Goal: Information Seeking & Learning: Learn about a topic

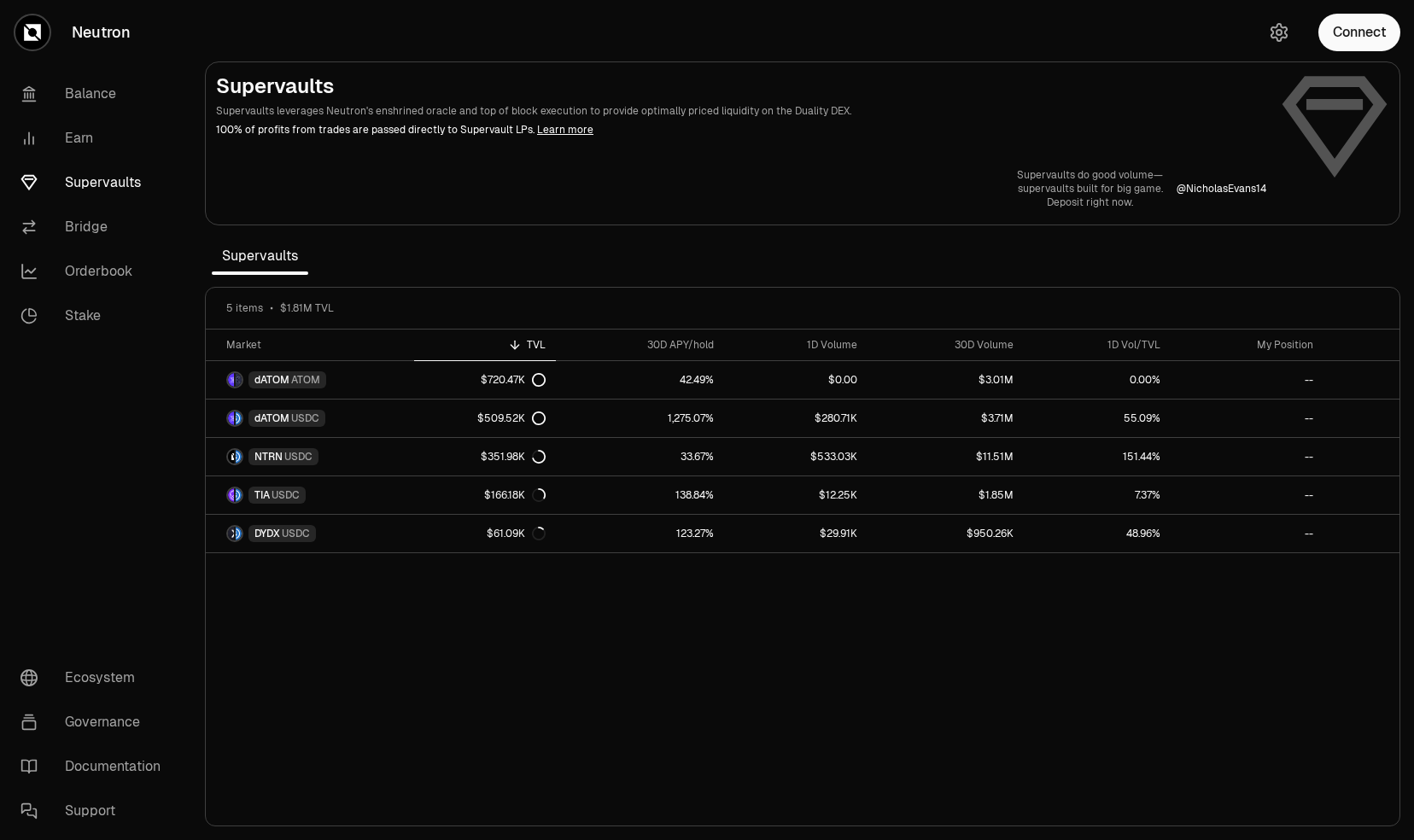
click at [778, 227] on section "Supervaults Supervaults leverages Neutron's enshrined oracle and top of block e…" at bounding box center [803, 420] width 1223 height 840
click at [708, 658] on div "Market TVL 30D APY/hold 1D Volume 30D Volume 1D Vol/TVL My Position dATOM ATOM …" at bounding box center [803, 578] width 1194 height 497
click at [708, 617] on div "Market TVL 30D APY/hold 1D Volume 30D Volume 1D Vol/TVL My Position dATOM ATOM …" at bounding box center [803, 578] width 1194 height 497
click at [707, 611] on div "Market TVL 30D APY/hold 1D Volume 30D Volume 1D Vol/TVL My Position dATOM ATOM …" at bounding box center [803, 578] width 1194 height 497
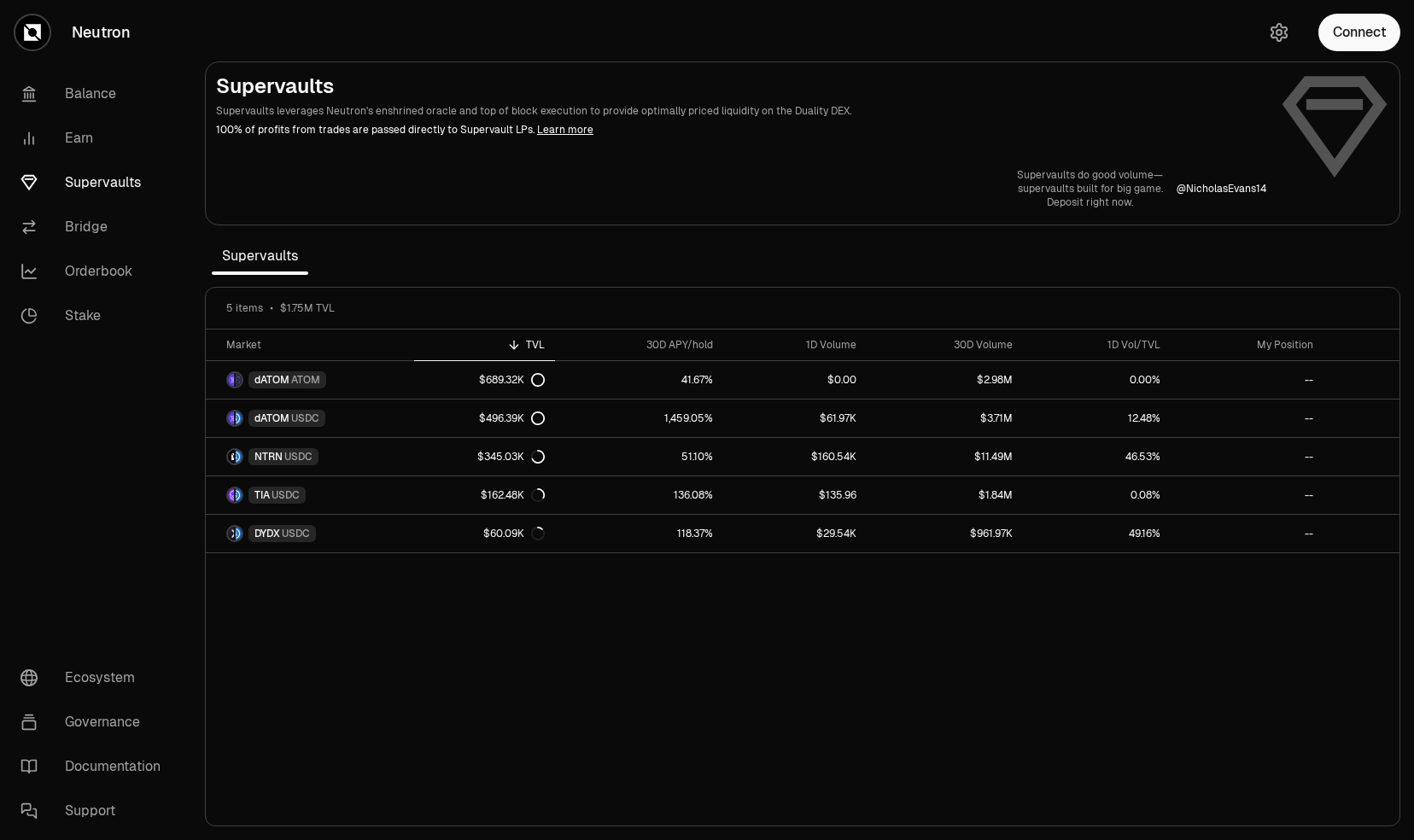
click at [707, 611] on div "Market TVL 30D APY/hold 1D Volume 30D Volume 1D Vol/TVL My Position dATOM ATOM …" at bounding box center [803, 578] width 1194 height 497
click at [798, 590] on div "Market TVL 30D APY/hold 1D Volume 30D Volume 1D Vol/TVL My Position dATOM ATOM …" at bounding box center [803, 578] width 1194 height 497
click at [726, 609] on div "Market TVL 30D APY/hold 1D Volume 30D Volume 1D Vol/TVL My Position dATOM ATOM …" at bounding box center [803, 578] width 1194 height 497
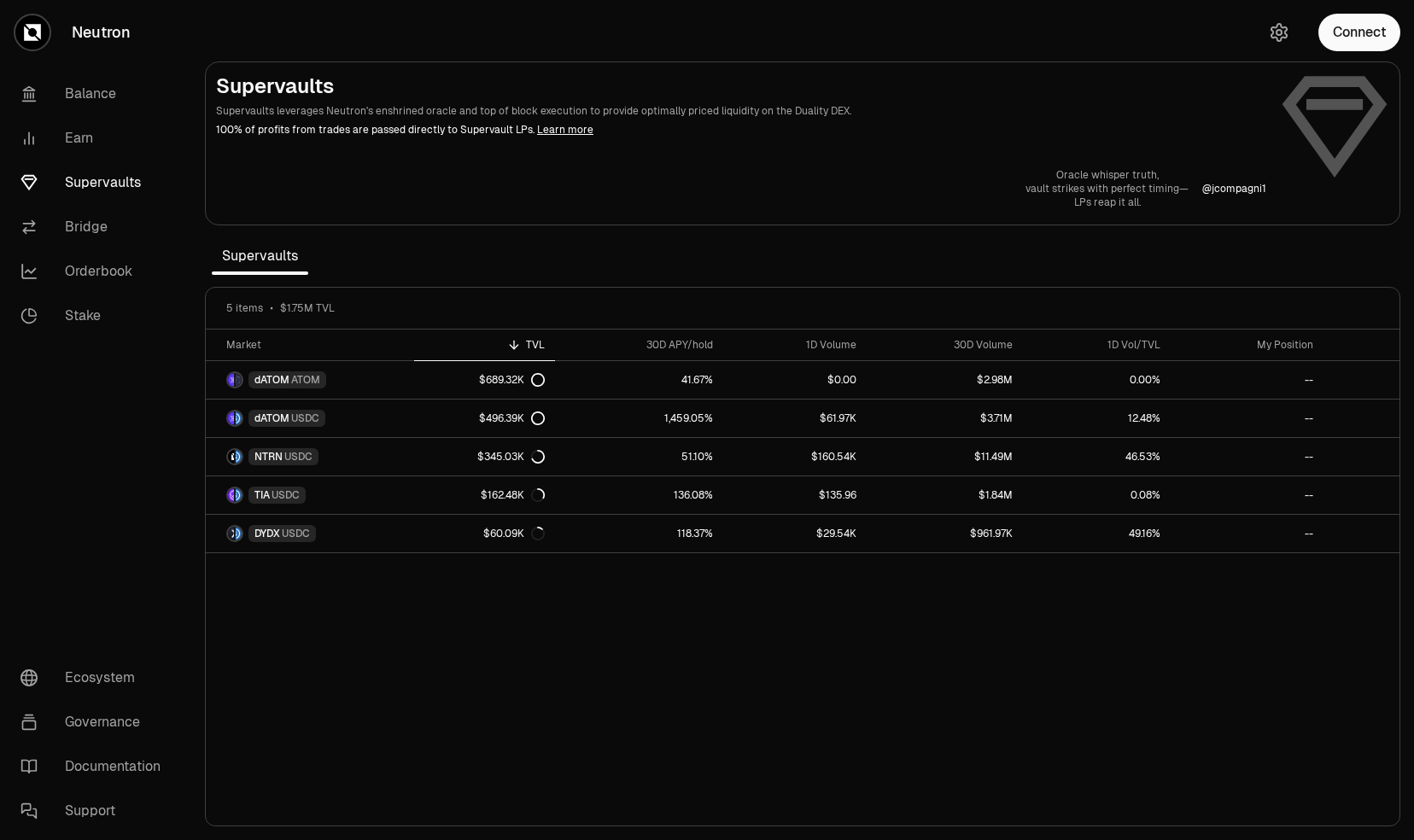
click at [641, 592] on div "Market TVL 30D APY/hold 1D Volume 30D Volume 1D Vol/TVL My Position dATOM ATOM …" at bounding box center [803, 578] width 1194 height 497
click at [620, 630] on div "Market TVL 30D APY/hold 1D Volume 30D Volume 1D Vol/TVL My Position dATOM ATOM …" at bounding box center [803, 578] width 1194 height 497
click at [107, 270] on link "Orderbook" at bounding box center [95, 272] width 178 height 45
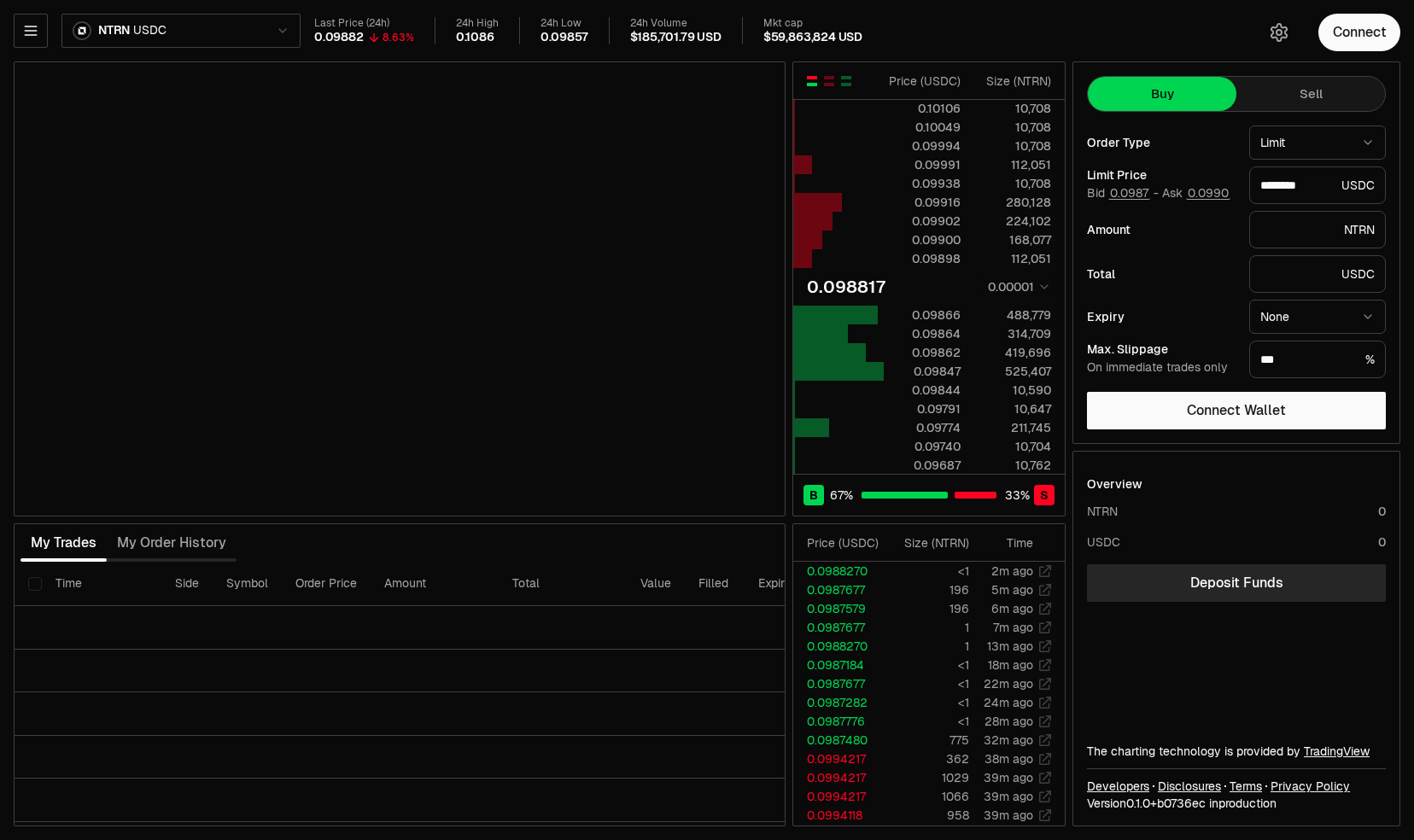
click at [662, 527] on div "My Trades My Order History" at bounding box center [400, 543] width 772 height 37
click at [661, 535] on div "My Trades My Order History" at bounding box center [400, 543] width 772 height 37
click at [144, 29] on html "Neutron Balance Earn Supervaults Bridge Orderbook Stake Ecosystem Governance Do…" at bounding box center [707, 420] width 1414 height 840
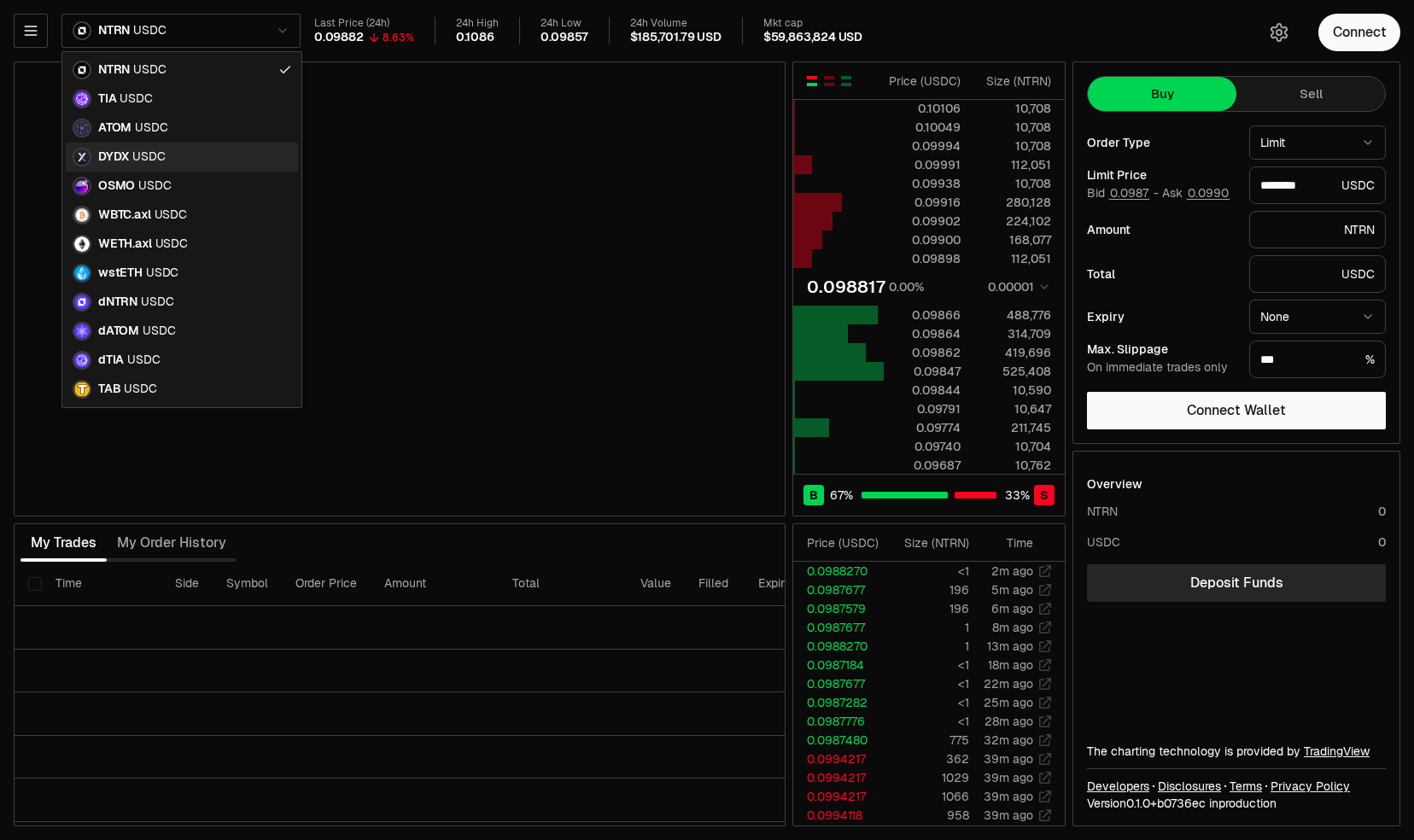
type input "********"
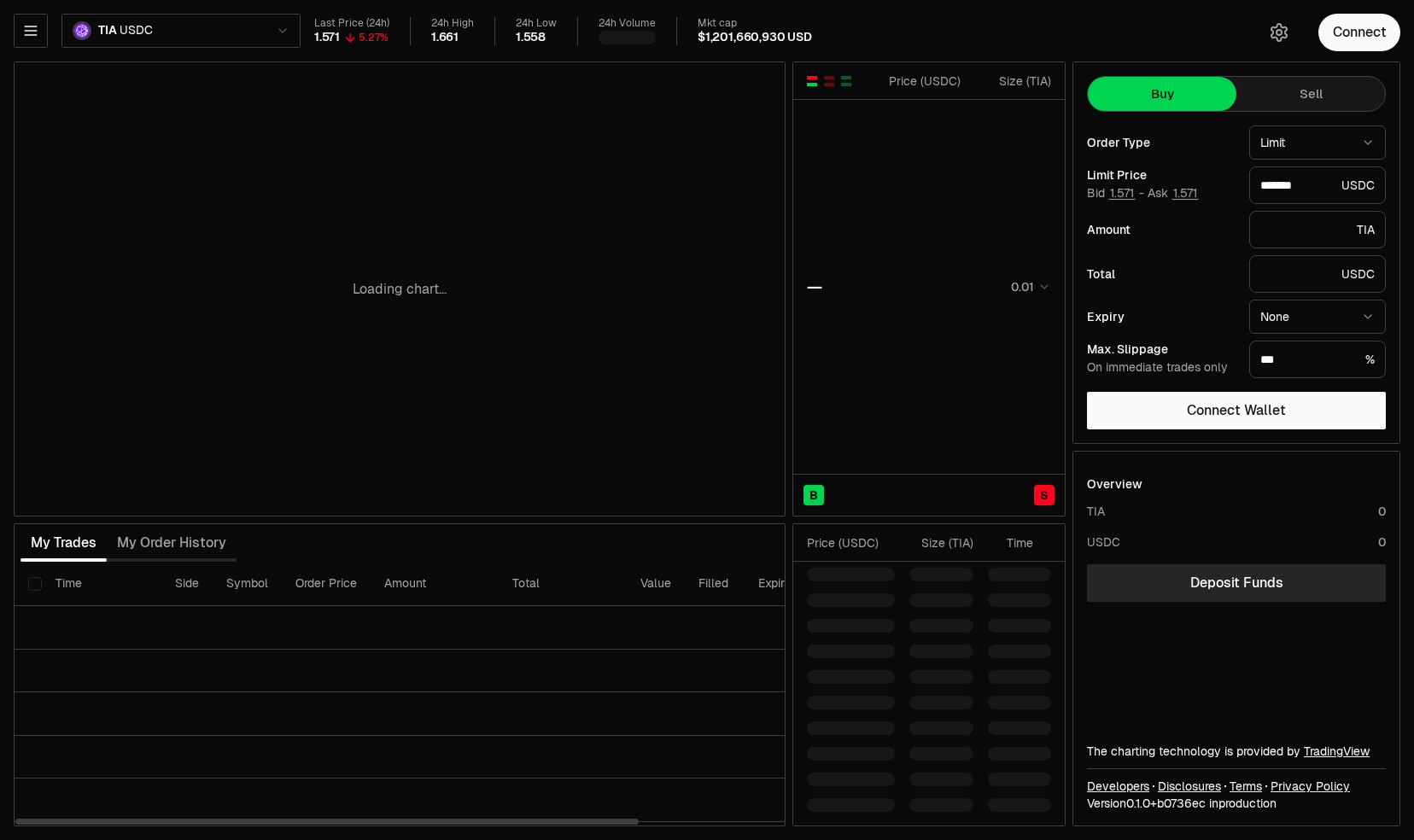
click at [564, 545] on div "My Trades My Order History" at bounding box center [400, 543] width 772 height 37
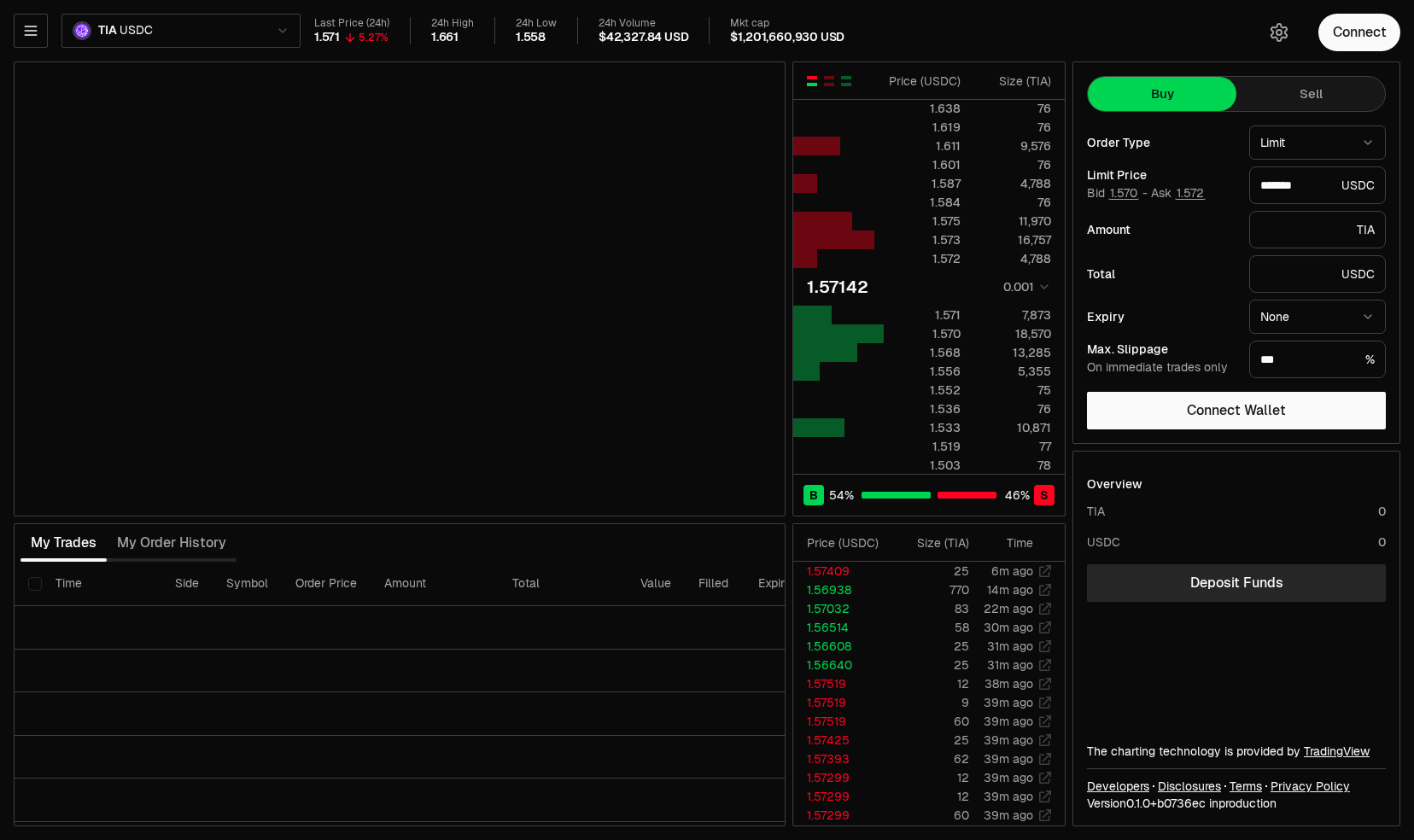
click at [157, 31] on html "Neutron Balance Earn Supervaults Bridge Orderbook Stake Ecosystem Governance Do…" at bounding box center [707, 420] width 1414 height 840
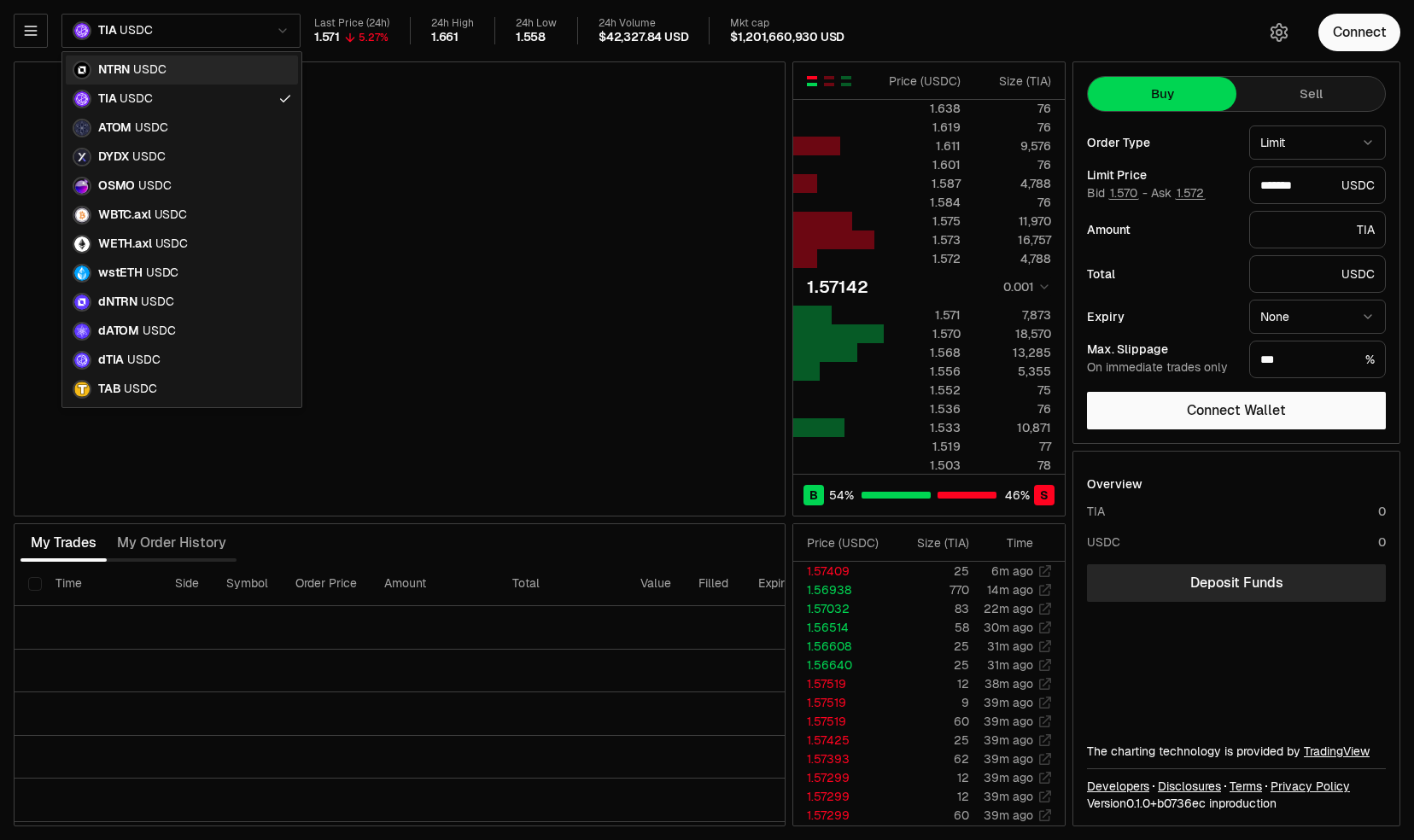
type input "*******"
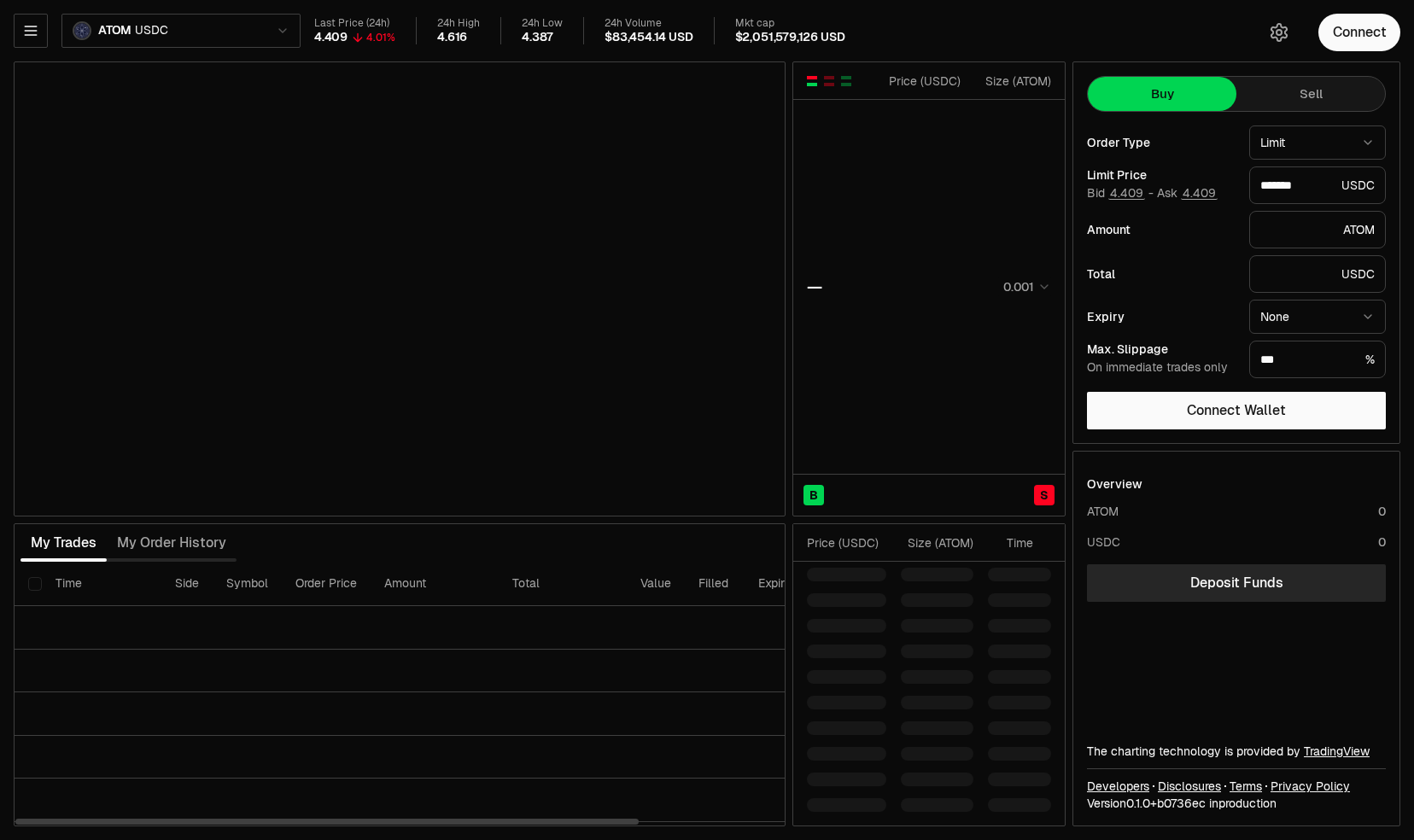
click at [635, 536] on div "My Trades My Order History" at bounding box center [400, 543] width 772 height 37
type input "*******"
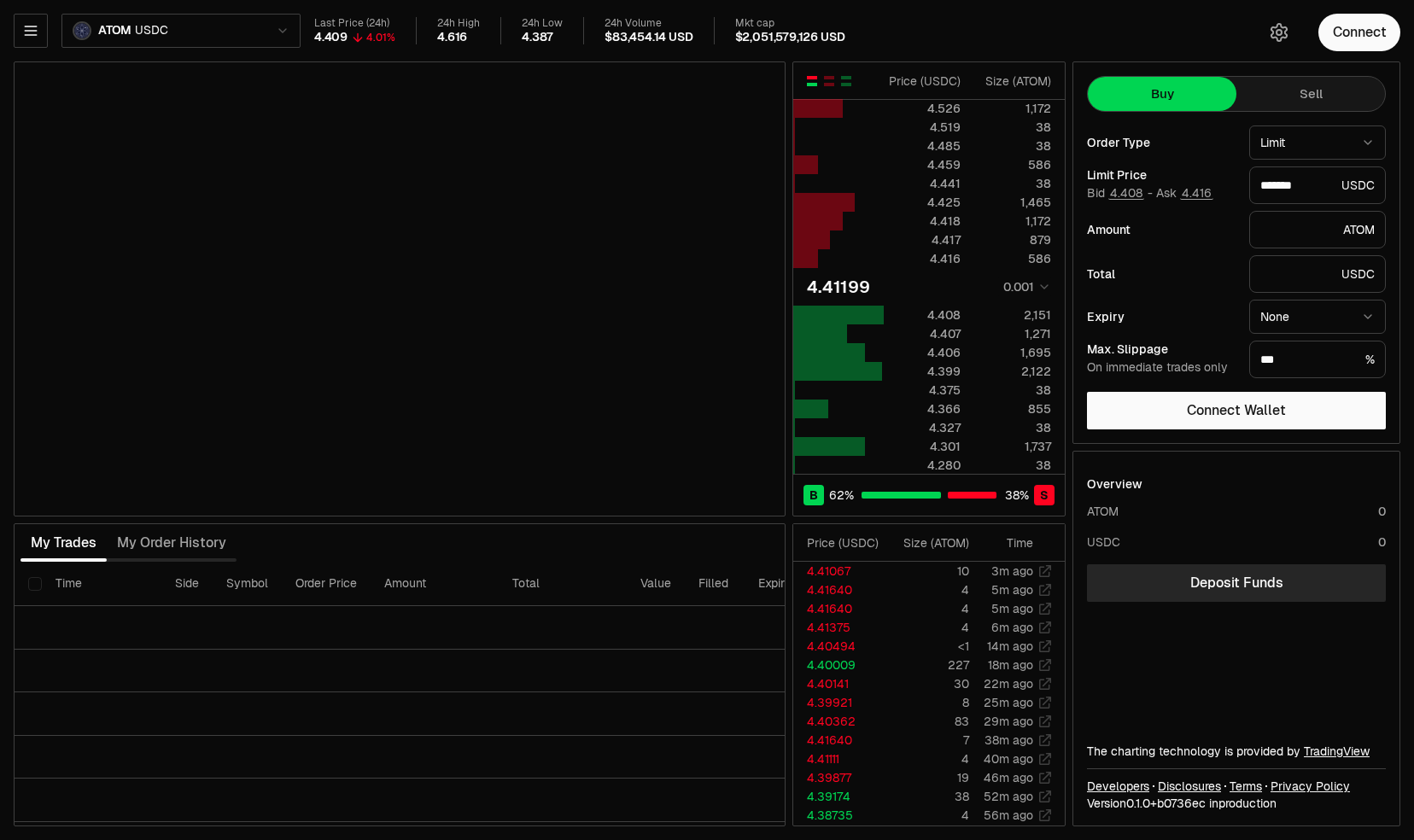
click at [635, 536] on div "My Trades My Order History" at bounding box center [400, 543] width 772 height 37
click at [649, 541] on div "My Trades My Order History" at bounding box center [400, 543] width 772 height 37
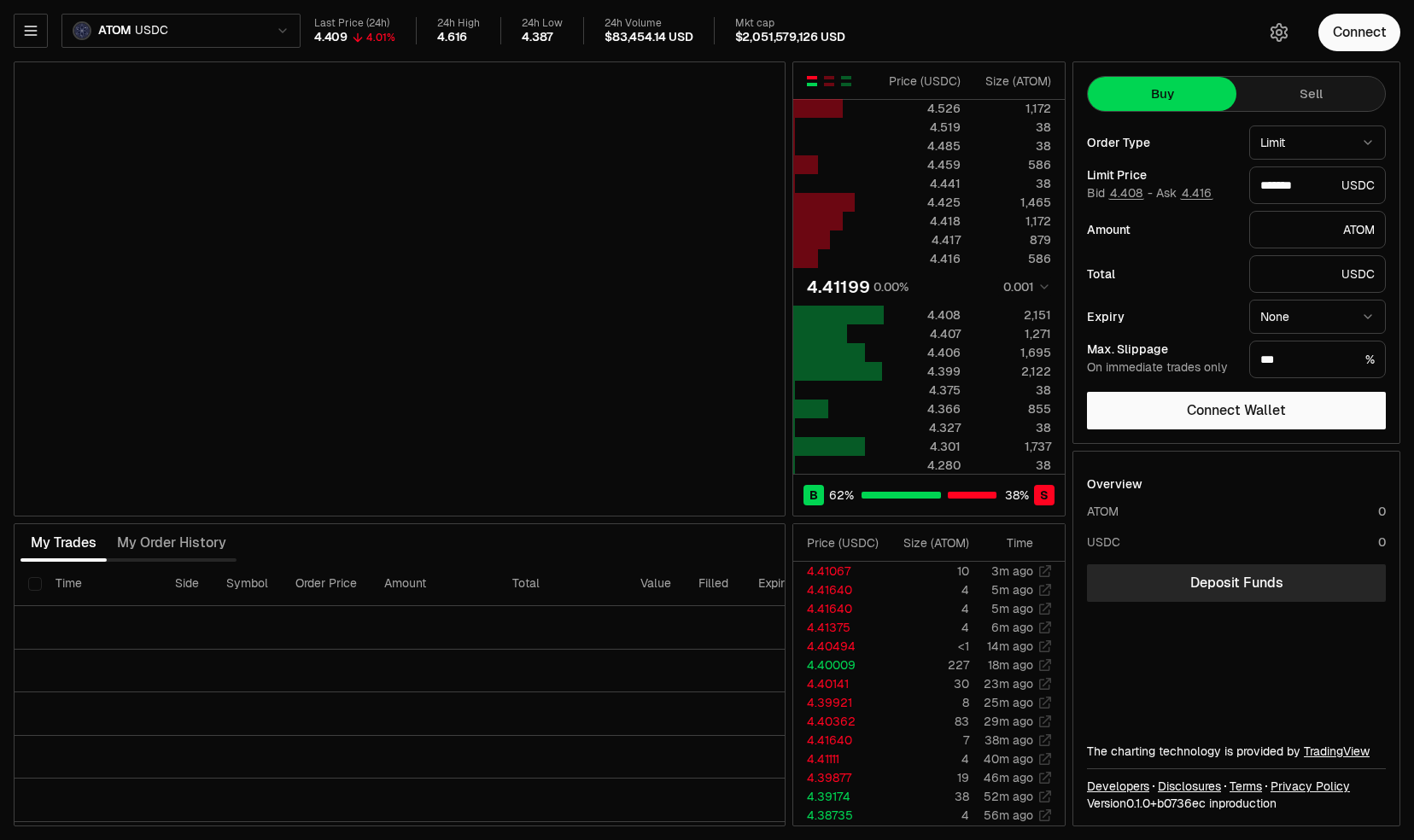
click at [649, 541] on div "My Trades My Order History" at bounding box center [400, 543] width 772 height 37
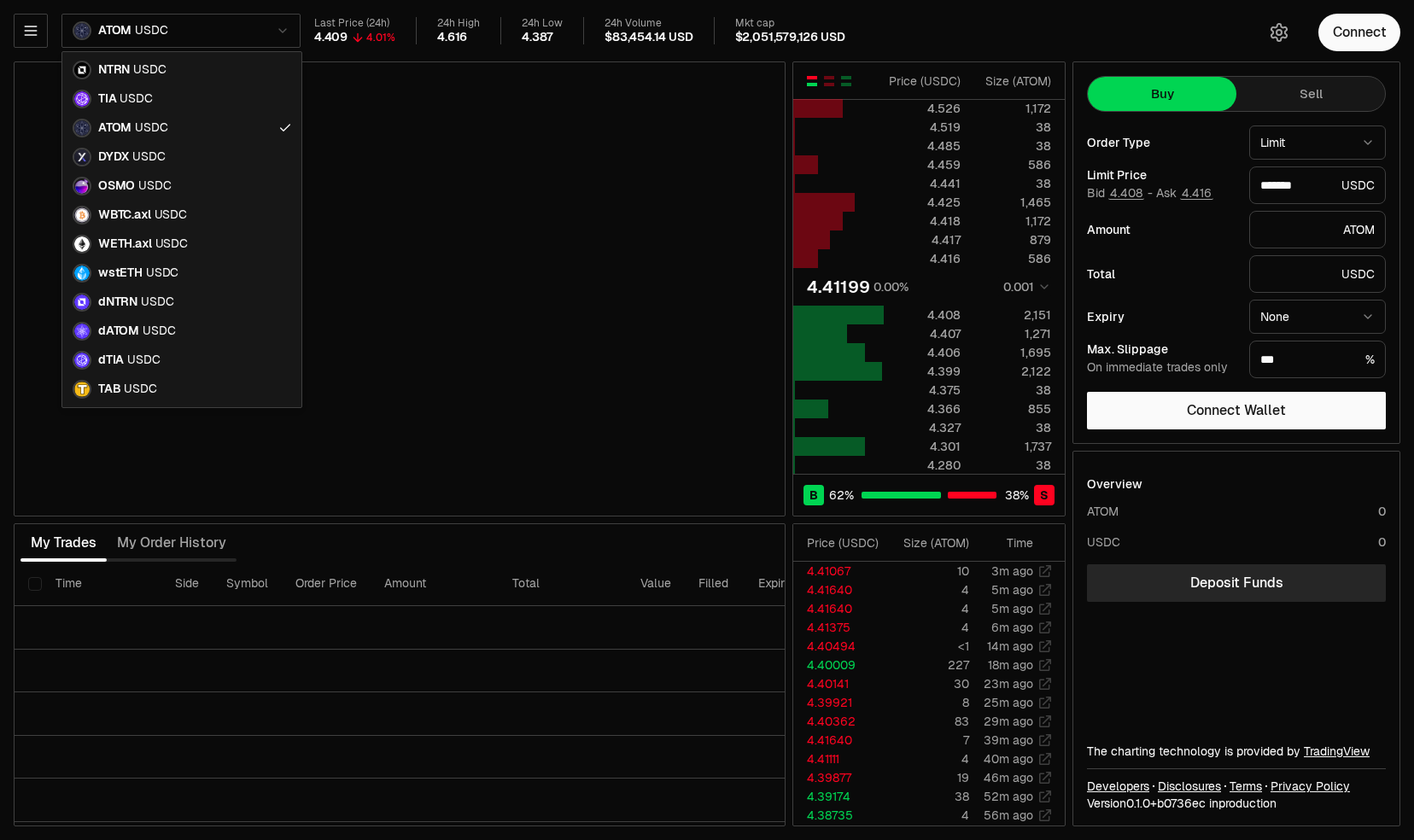
click at [158, 32] on html "Neutron Balance Earn Supervaults Bridge Orderbook Stake Ecosystem Governance Do…" at bounding box center [707, 420] width 1414 height 840
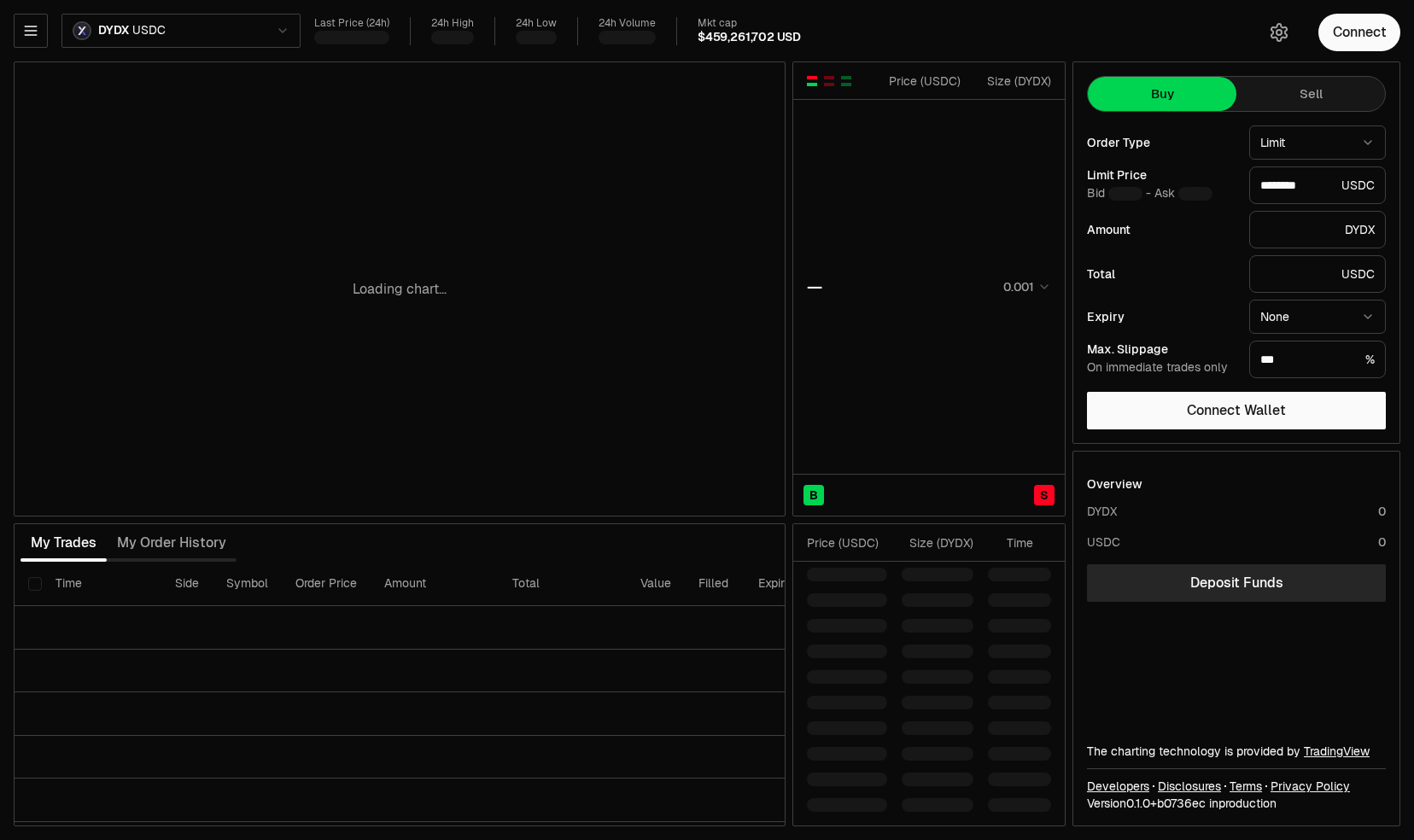
click at [572, 538] on div "My Trades My Order History" at bounding box center [400, 543] width 772 height 37
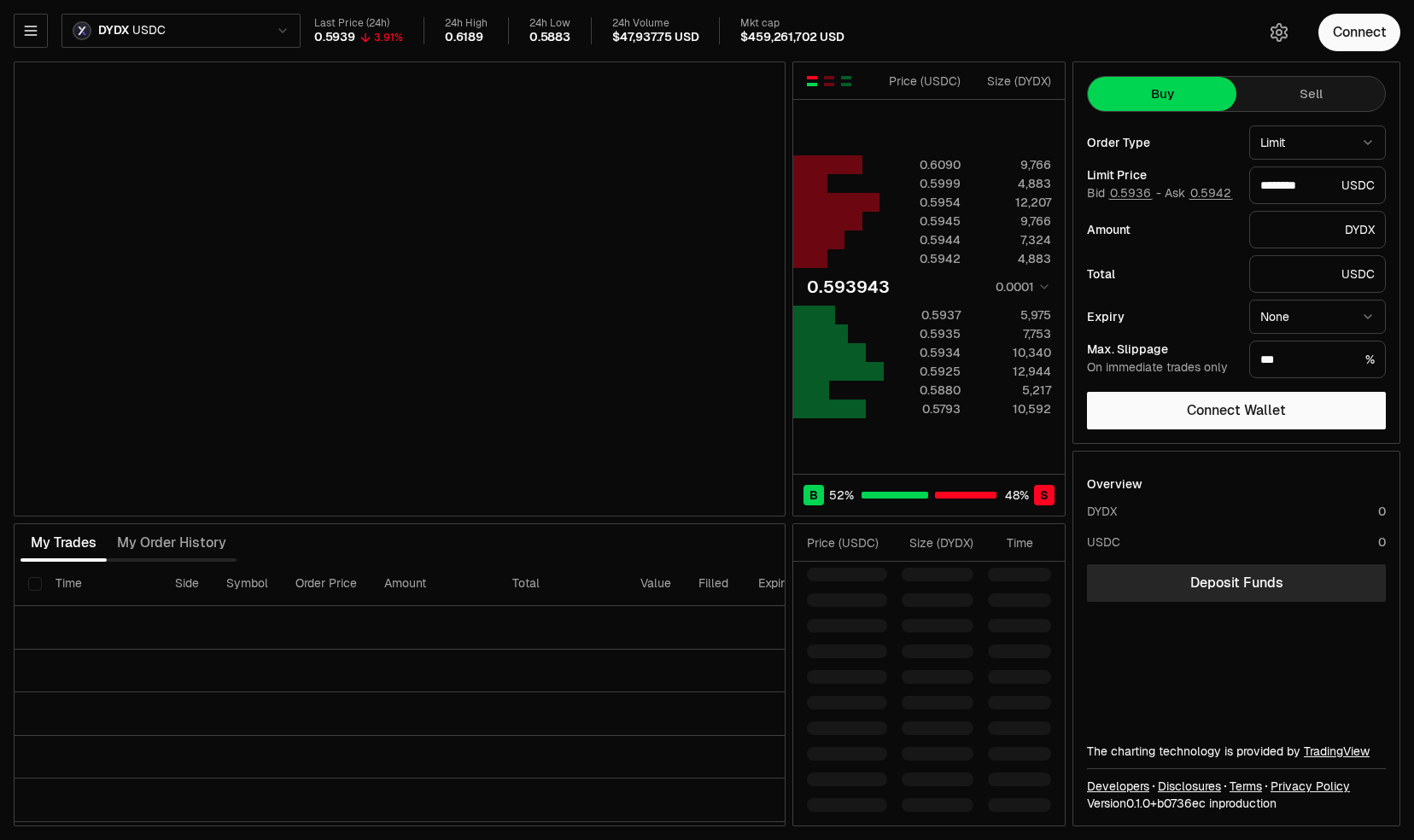
click at [572, 538] on div "My Trades My Order History" at bounding box center [400, 543] width 772 height 37
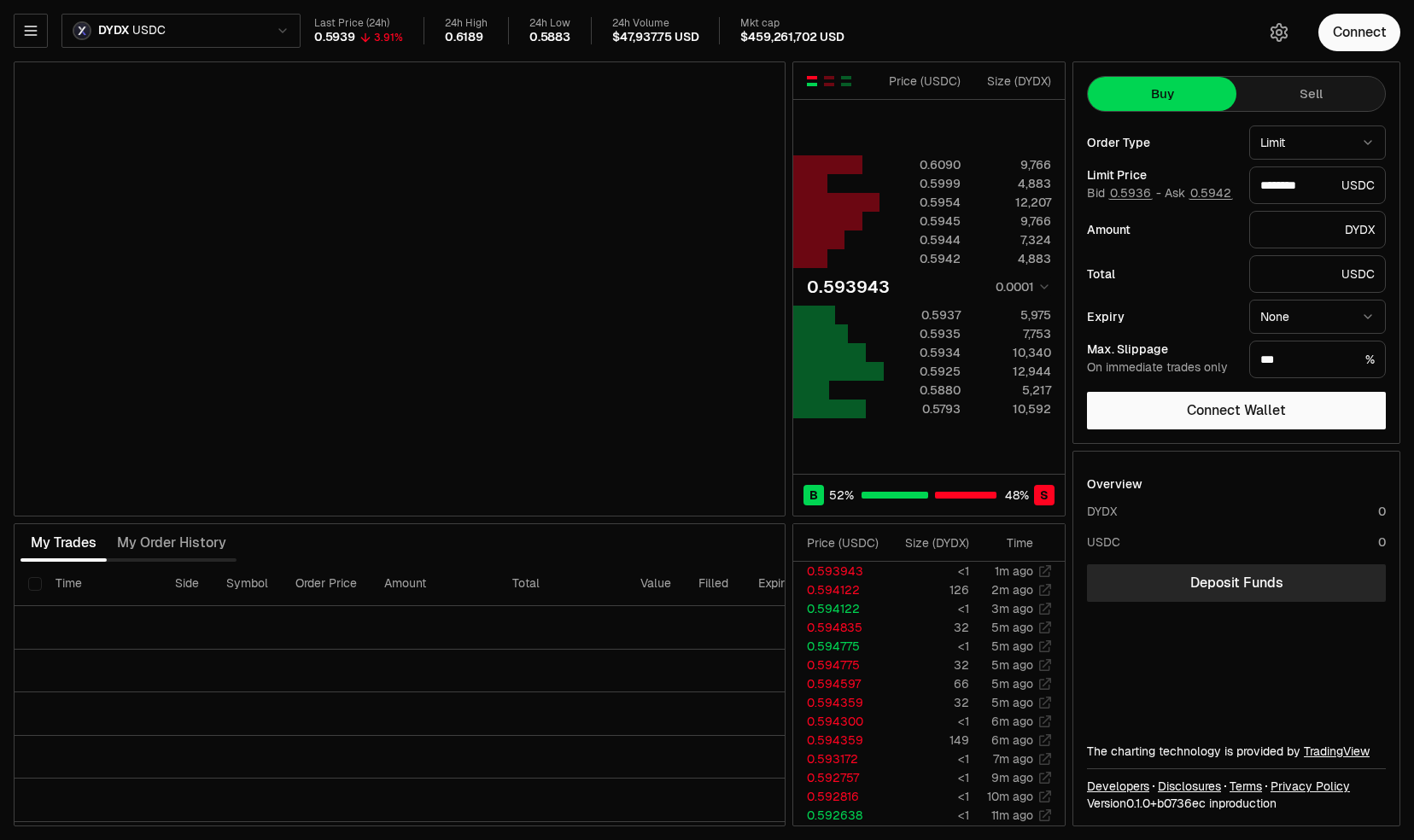
click at [572, 538] on div "My Trades My Order History" at bounding box center [400, 543] width 772 height 37
click at [153, 27] on html "Neutron Balance Earn Supervaults Bridge Orderbook Stake Ecosystem Governance Do…" at bounding box center [707, 420] width 1414 height 840
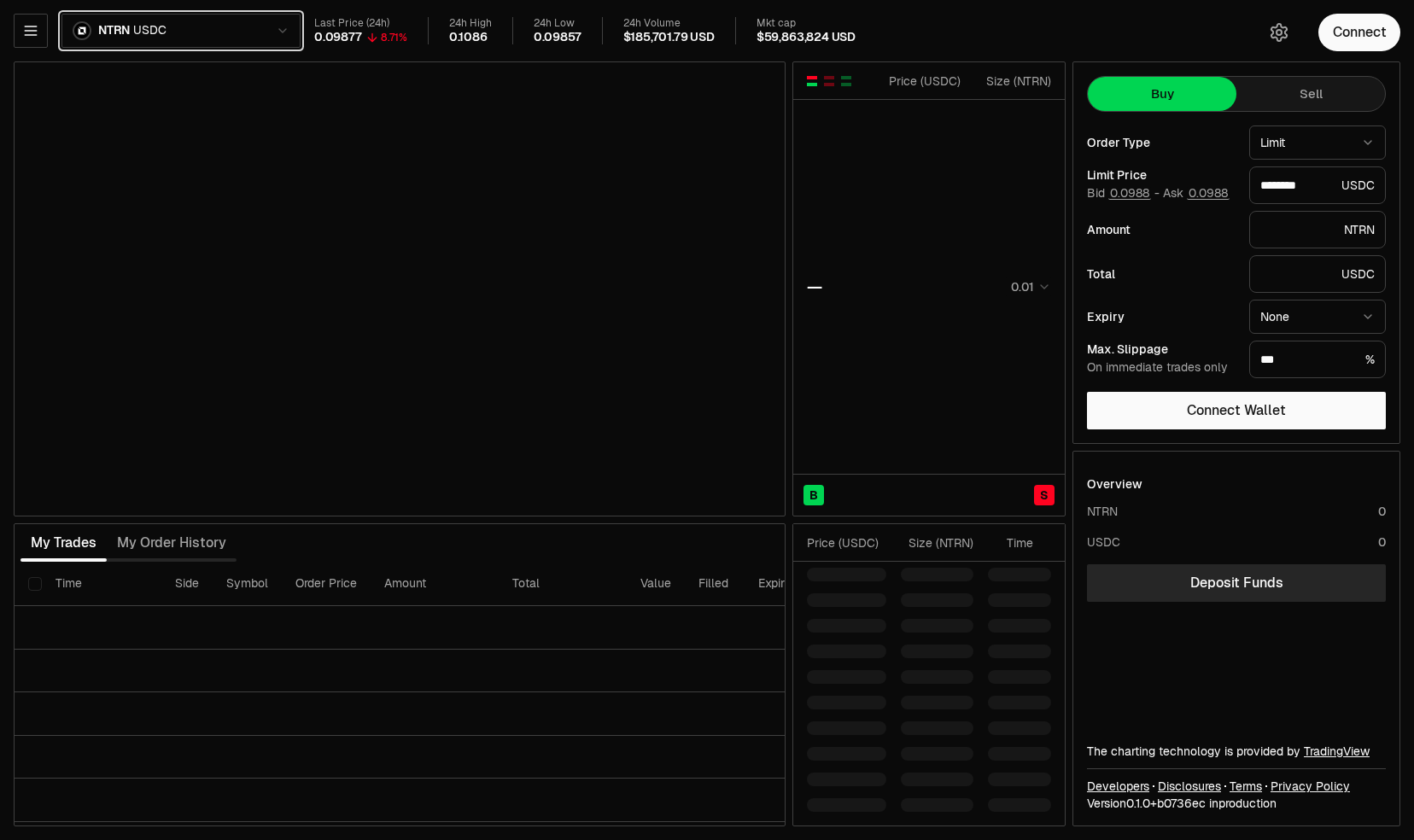
type input "********"
